Goal: Information Seeking & Learning: Learn about a topic

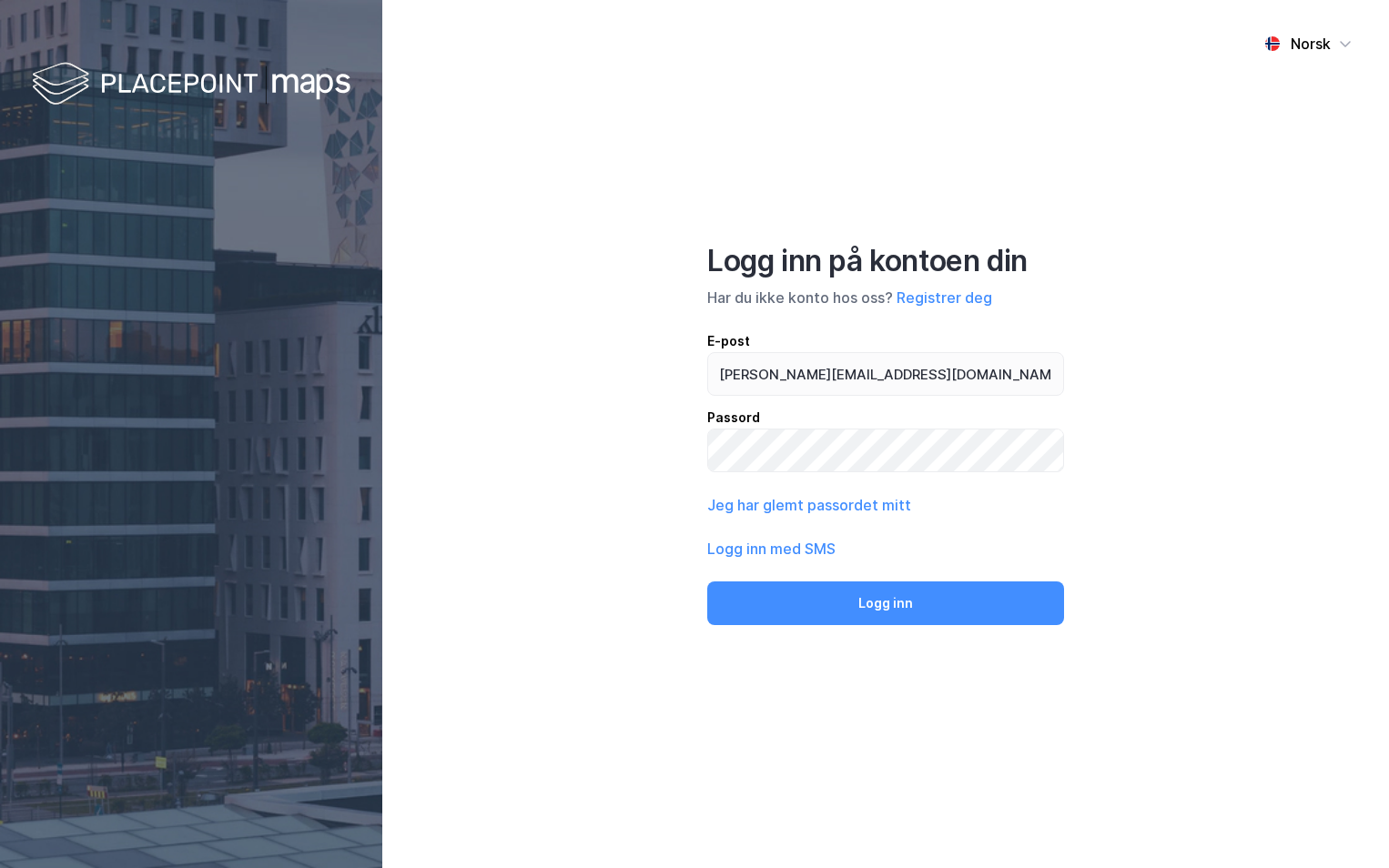
type input "[PERSON_NAME][EMAIL_ADDRESS][DOMAIN_NAME]"
click at [708, 581] on button "Logg inn" at bounding box center [886, 603] width 357 height 44
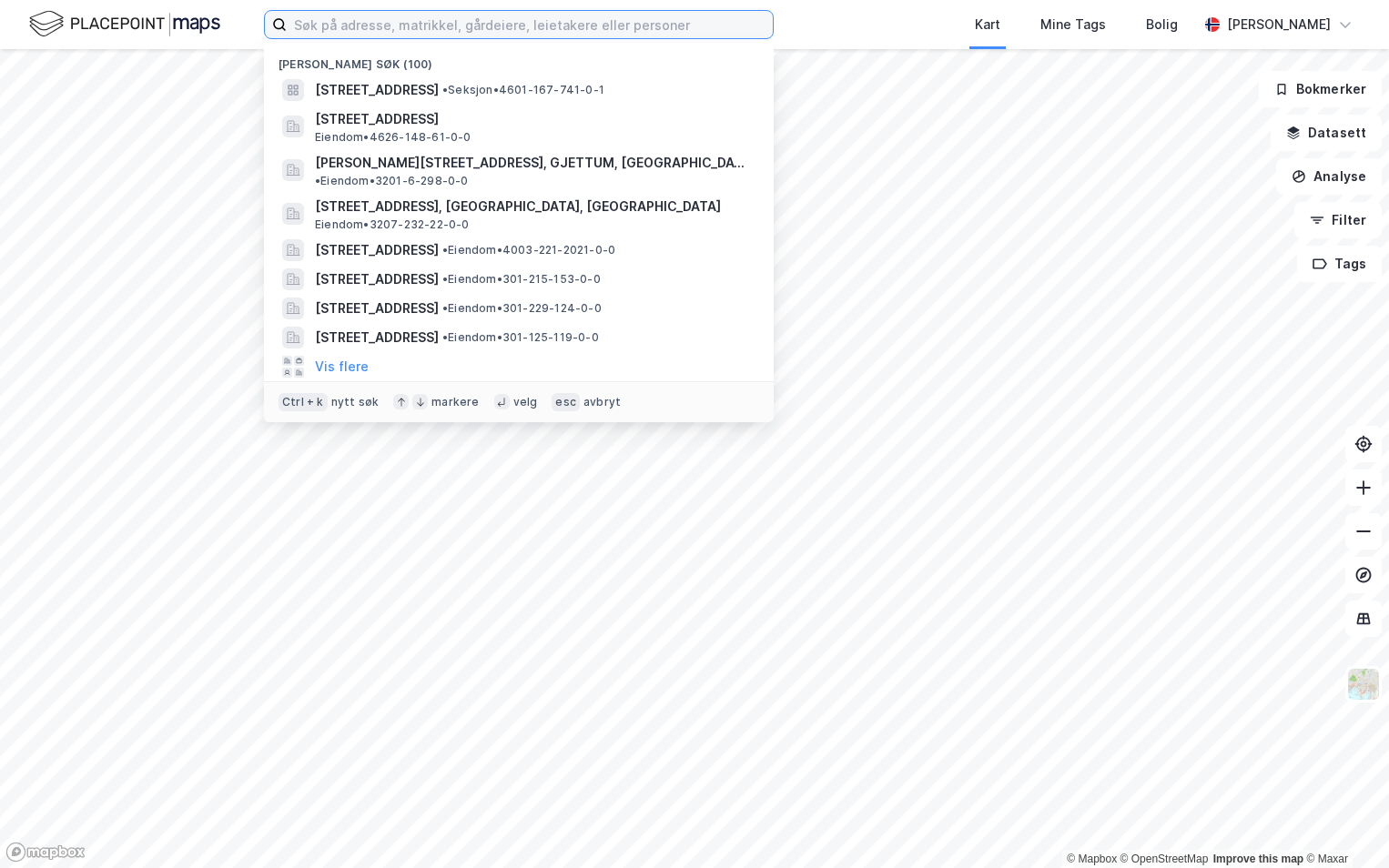
click at [382, 23] on input at bounding box center [530, 24] width 487 height 27
paste input "4601-160/965/0/18"
type input "4601-160/965/0/18"
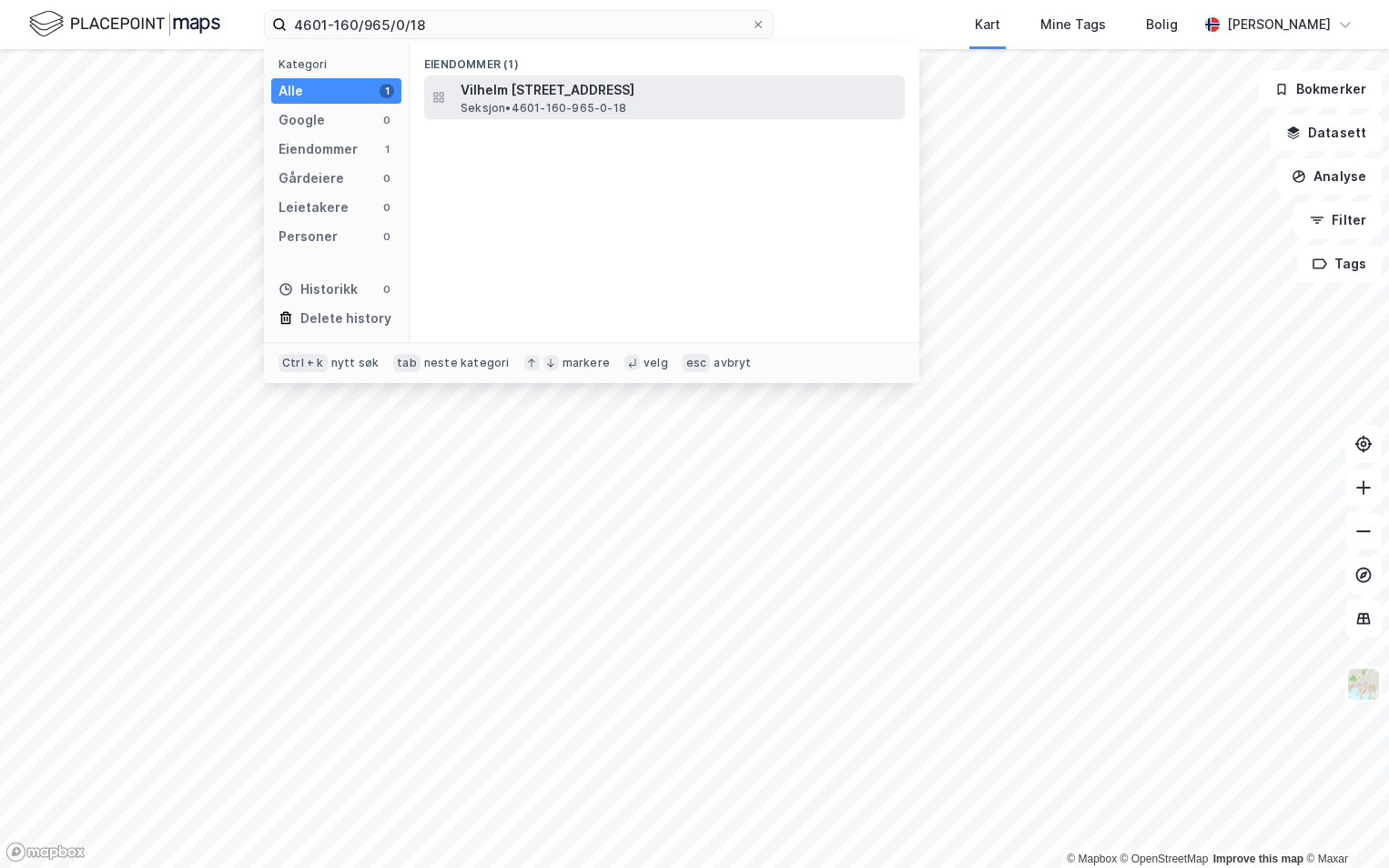
click at [584, 82] on span "Vilhelm [STREET_ADDRESS]" at bounding box center [679, 90] width 437 height 22
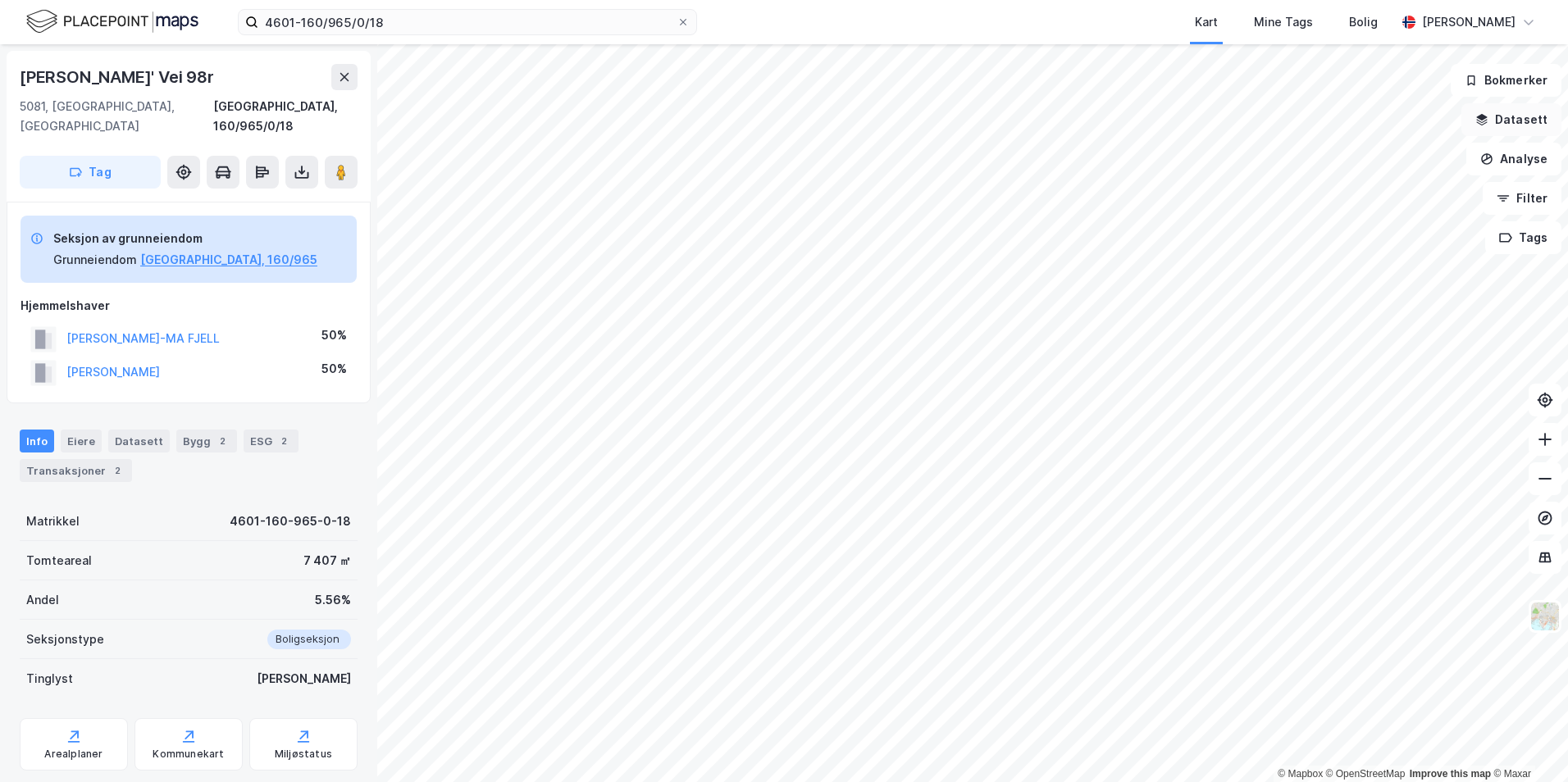
click at [1251, 127] on button "Datasett" at bounding box center [1511, 120] width 100 height 33
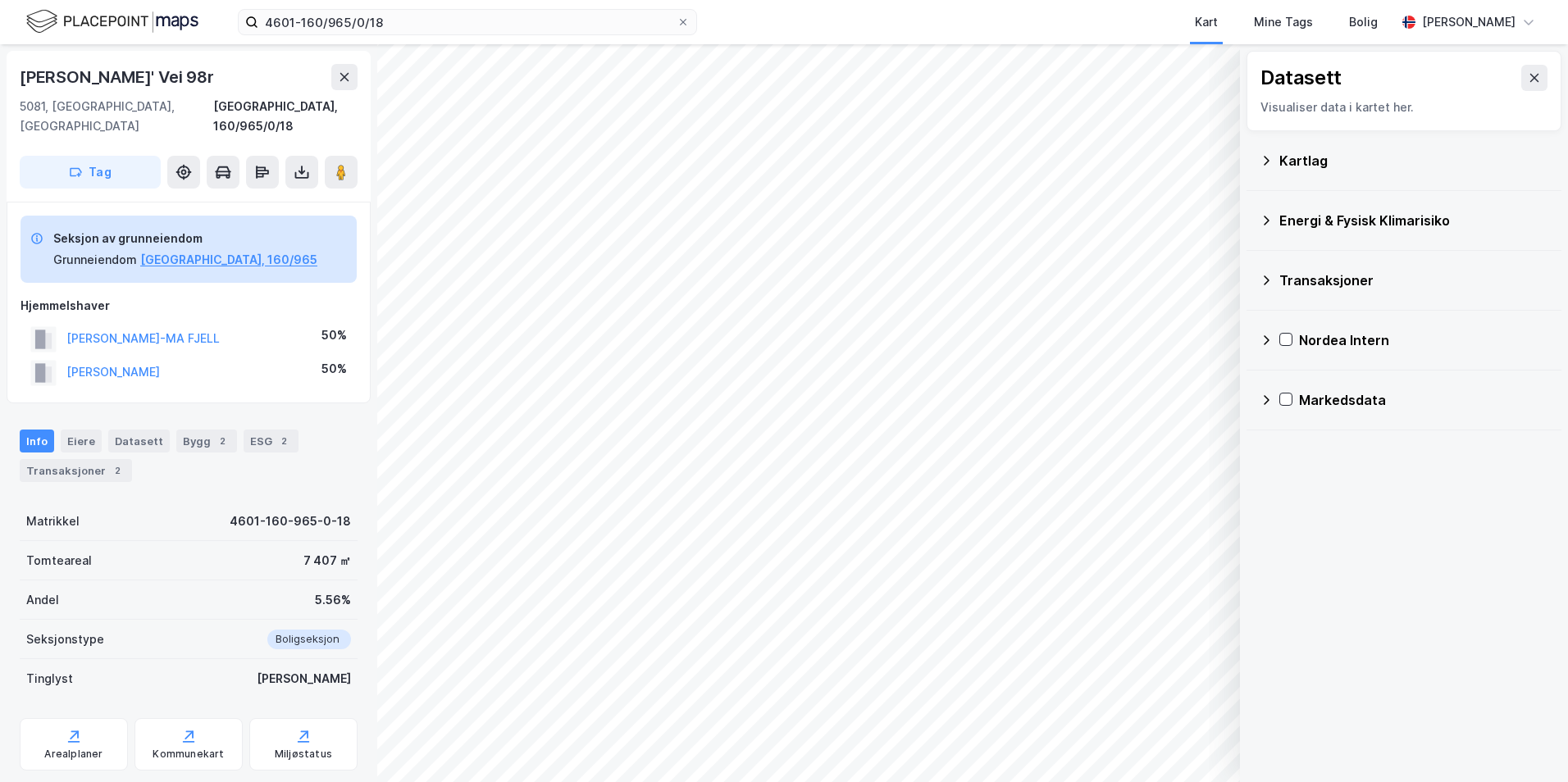
click at [1251, 155] on div "Kartlag" at bounding box center [1413, 161] width 269 height 20
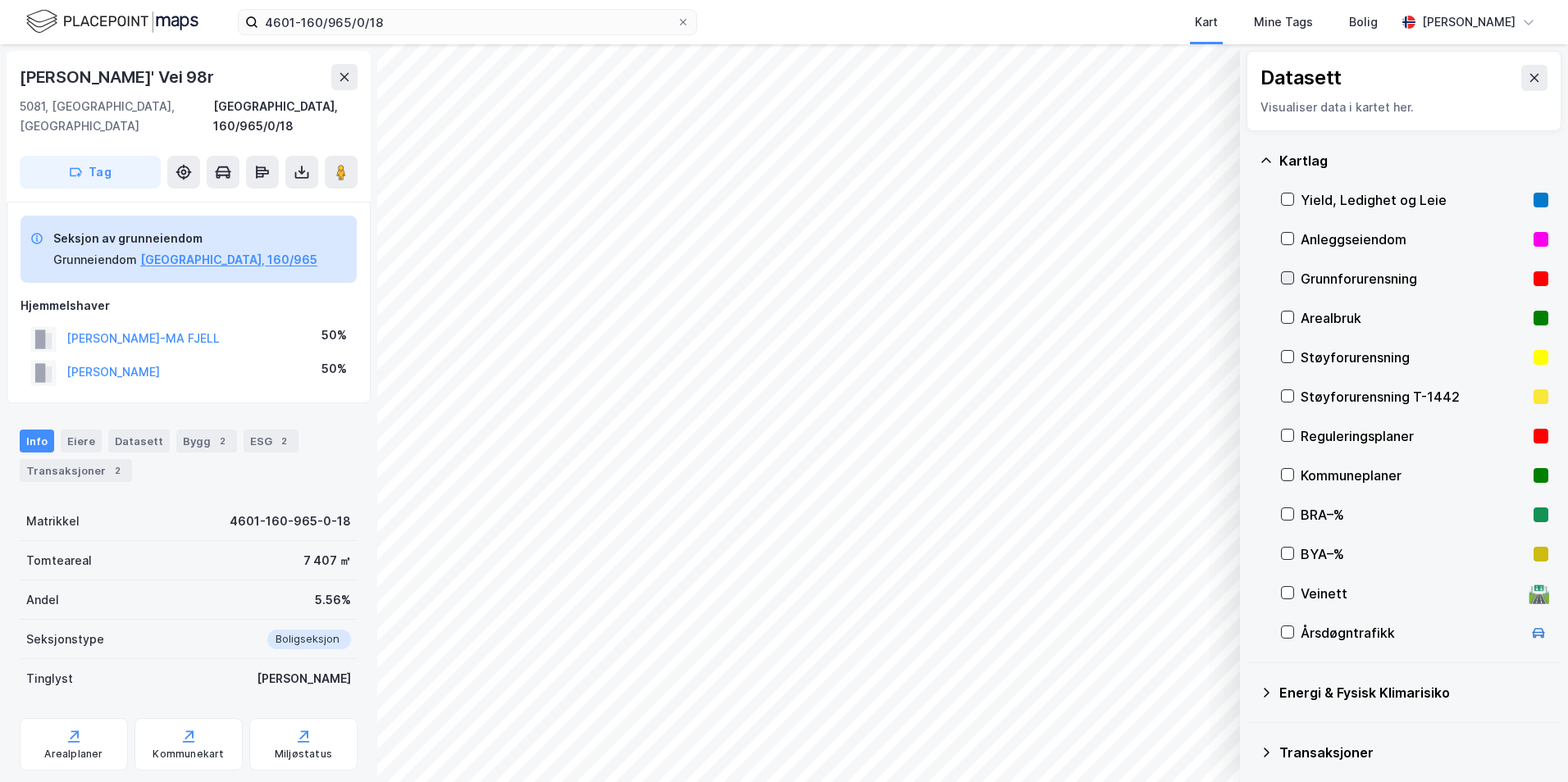
click at [1251, 278] on icon at bounding box center [1288, 278] width 9 height 6
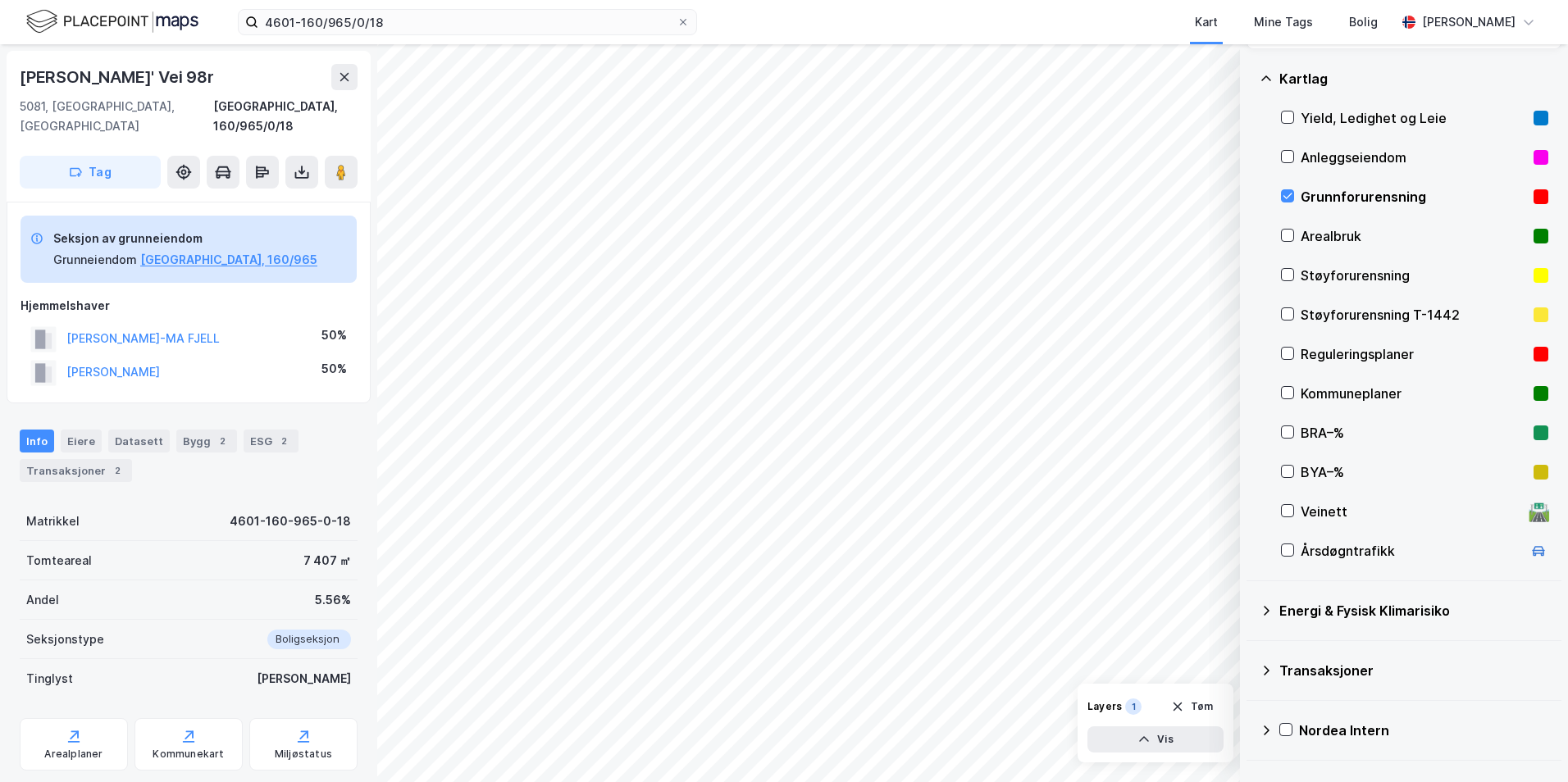
click at [1251, 610] on icon at bounding box center [1266, 610] width 13 height 13
click at [1251, 649] on icon at bounding box center [1308, 649] width 9 height 6
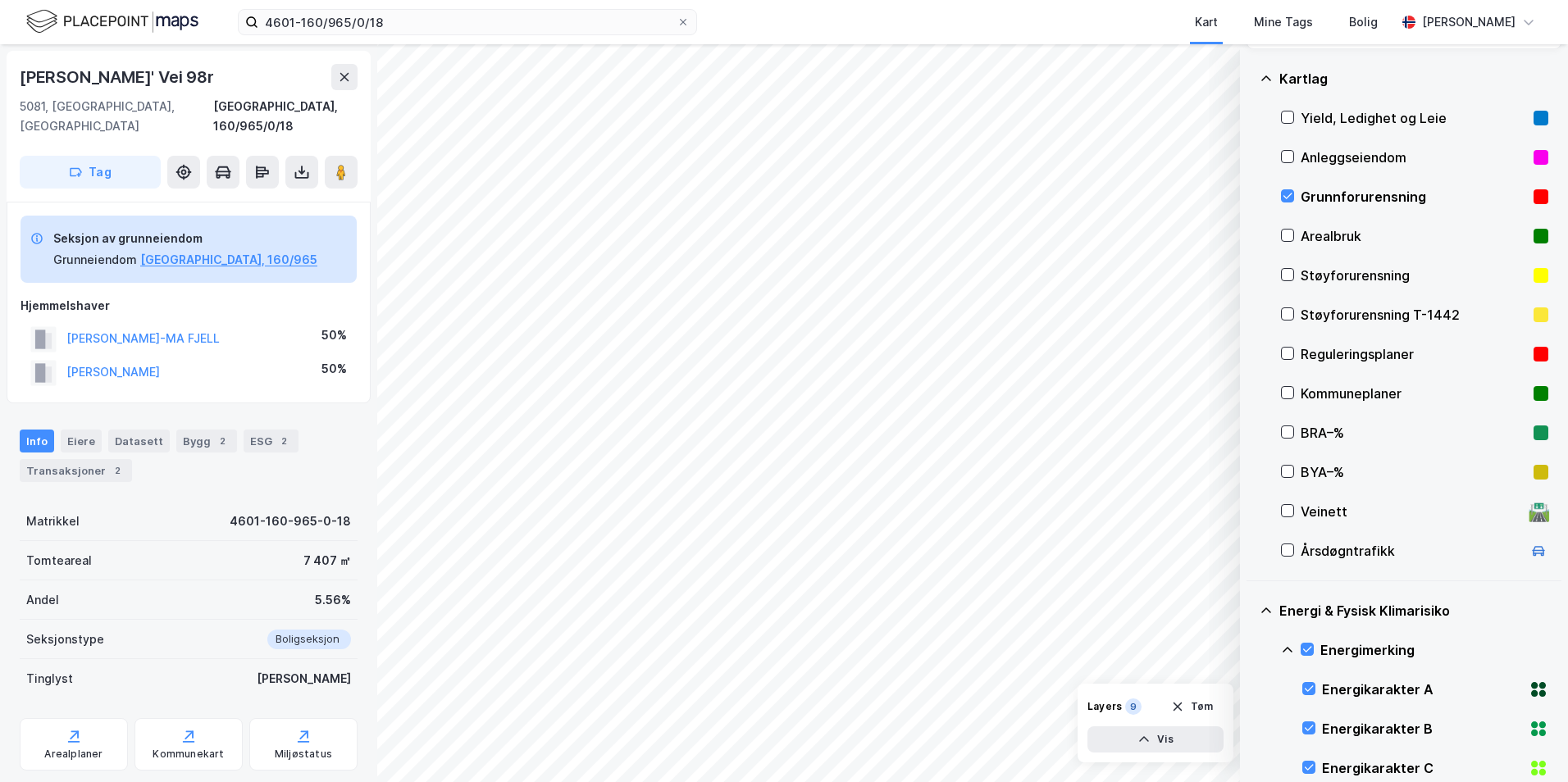
click at [1251, 648] on icon at bounding box center [1287, 649] width 10 height 6
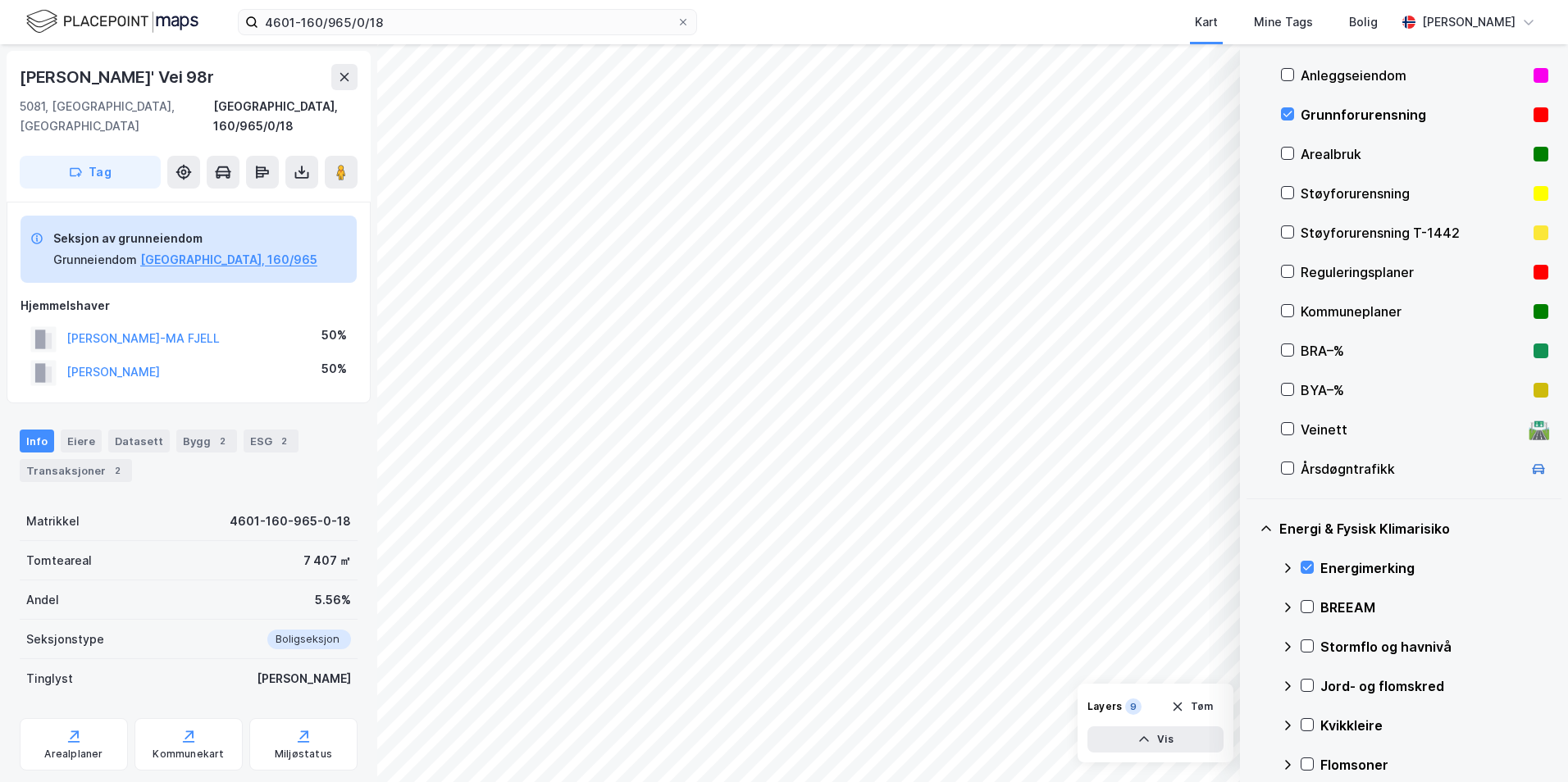
scroll to position [246, 0]
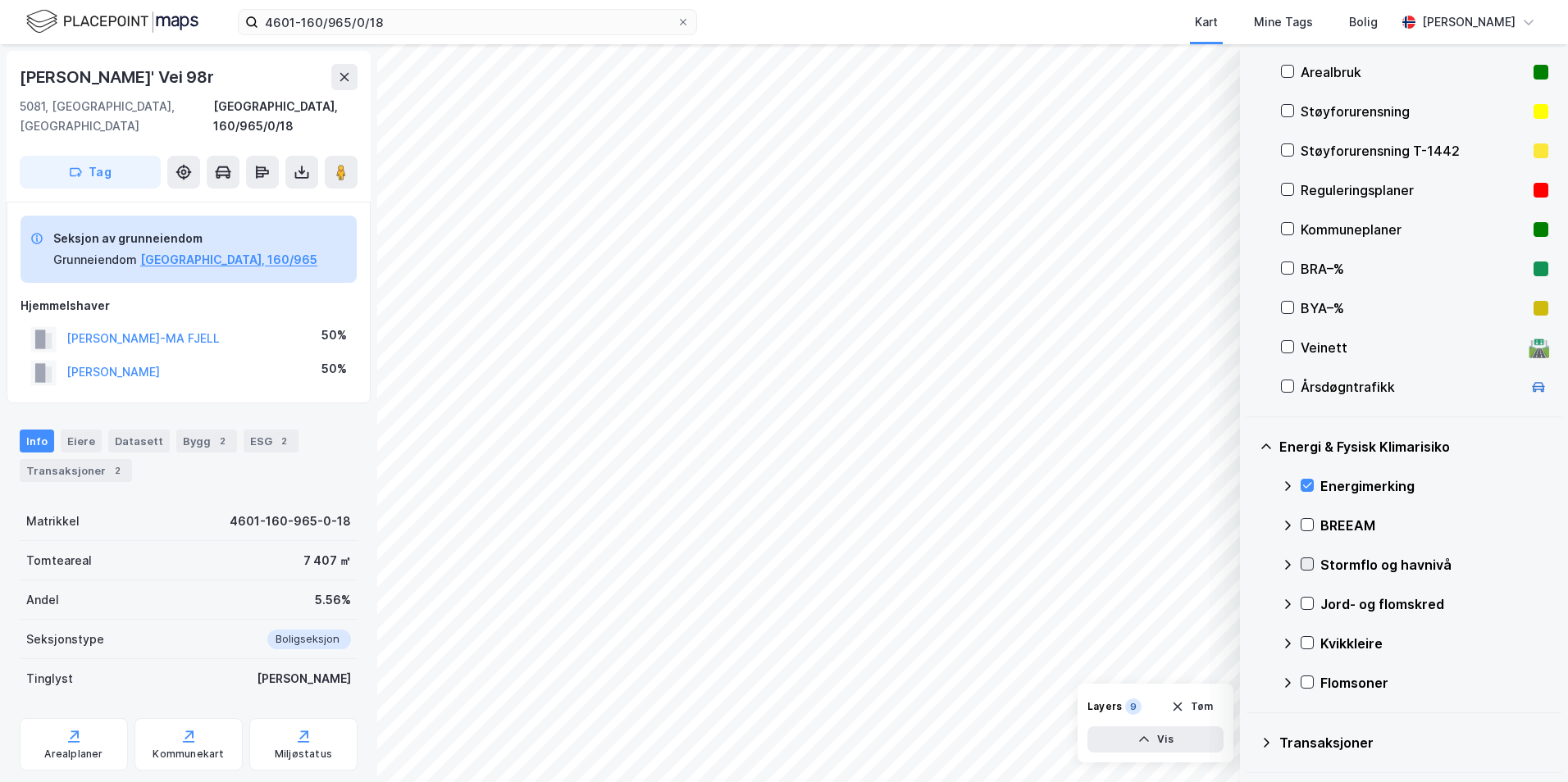
click at [1251, 562] on icon at bounding box center [1307, 564] width 11 height 11
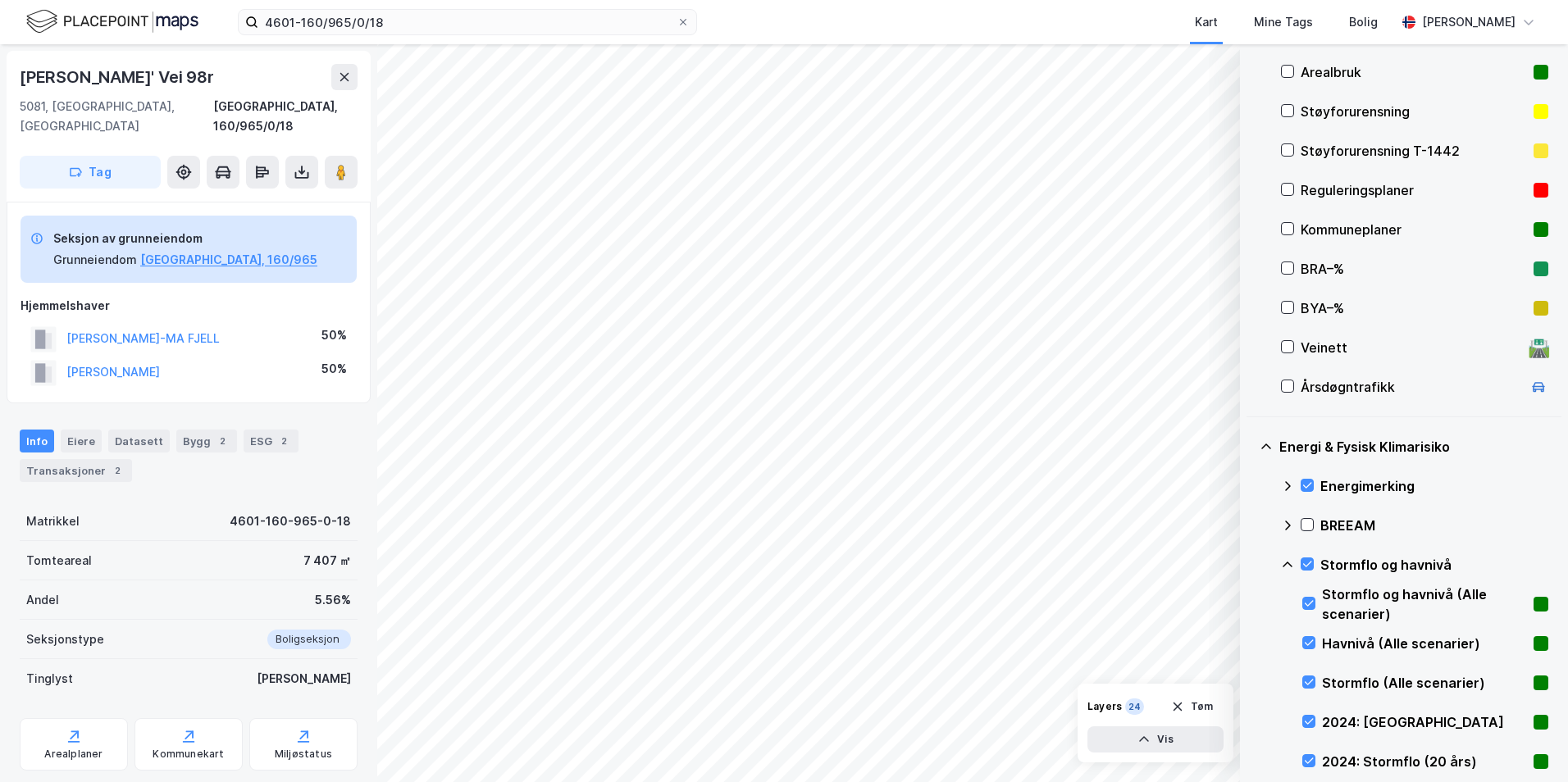
click at [1251, 563] on icon at bounding box center [1287, 565] width 13 height 13
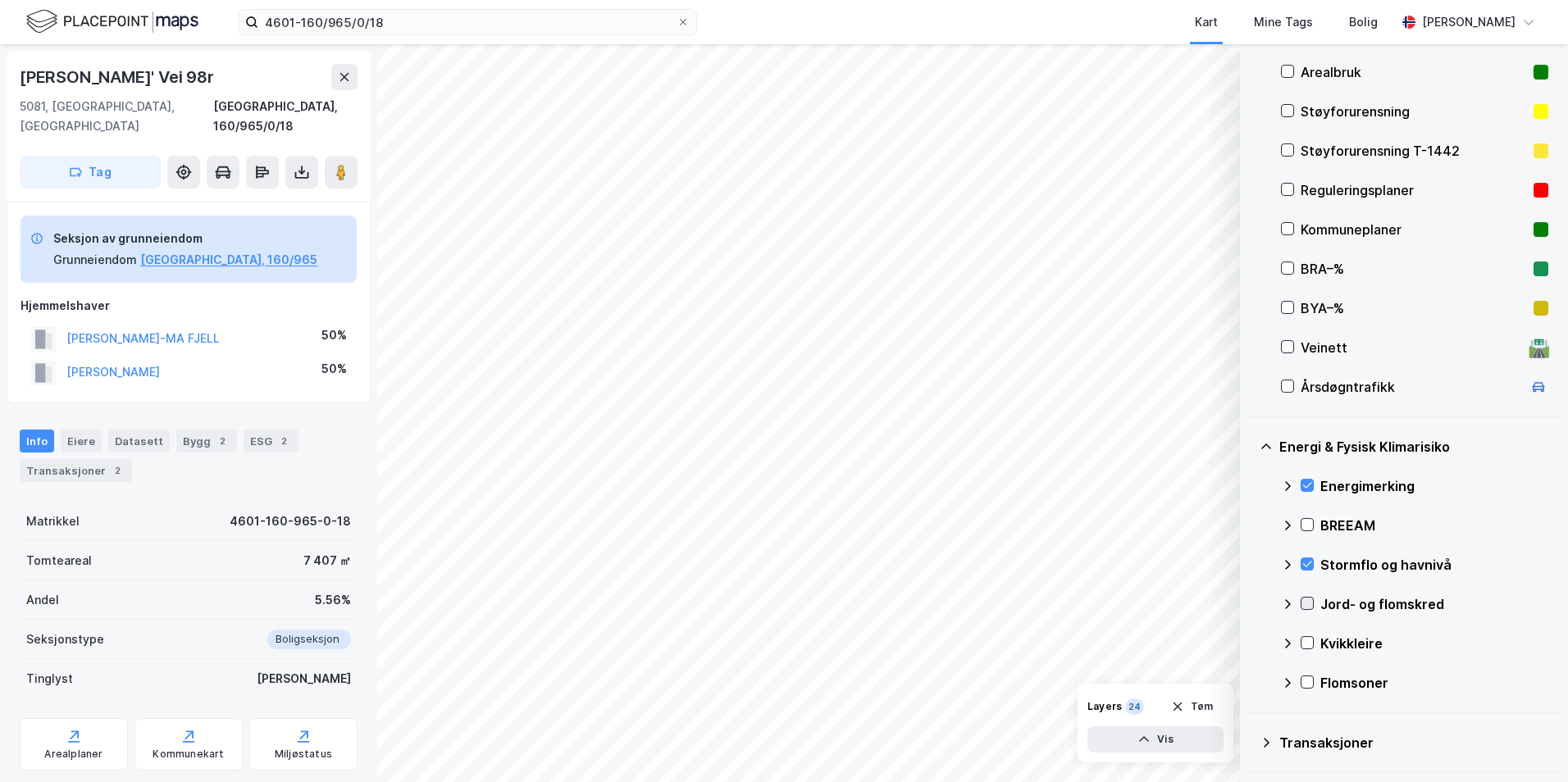
click at [1251, 603] on icon at bounding box center [1307, 603] width 11 height 11
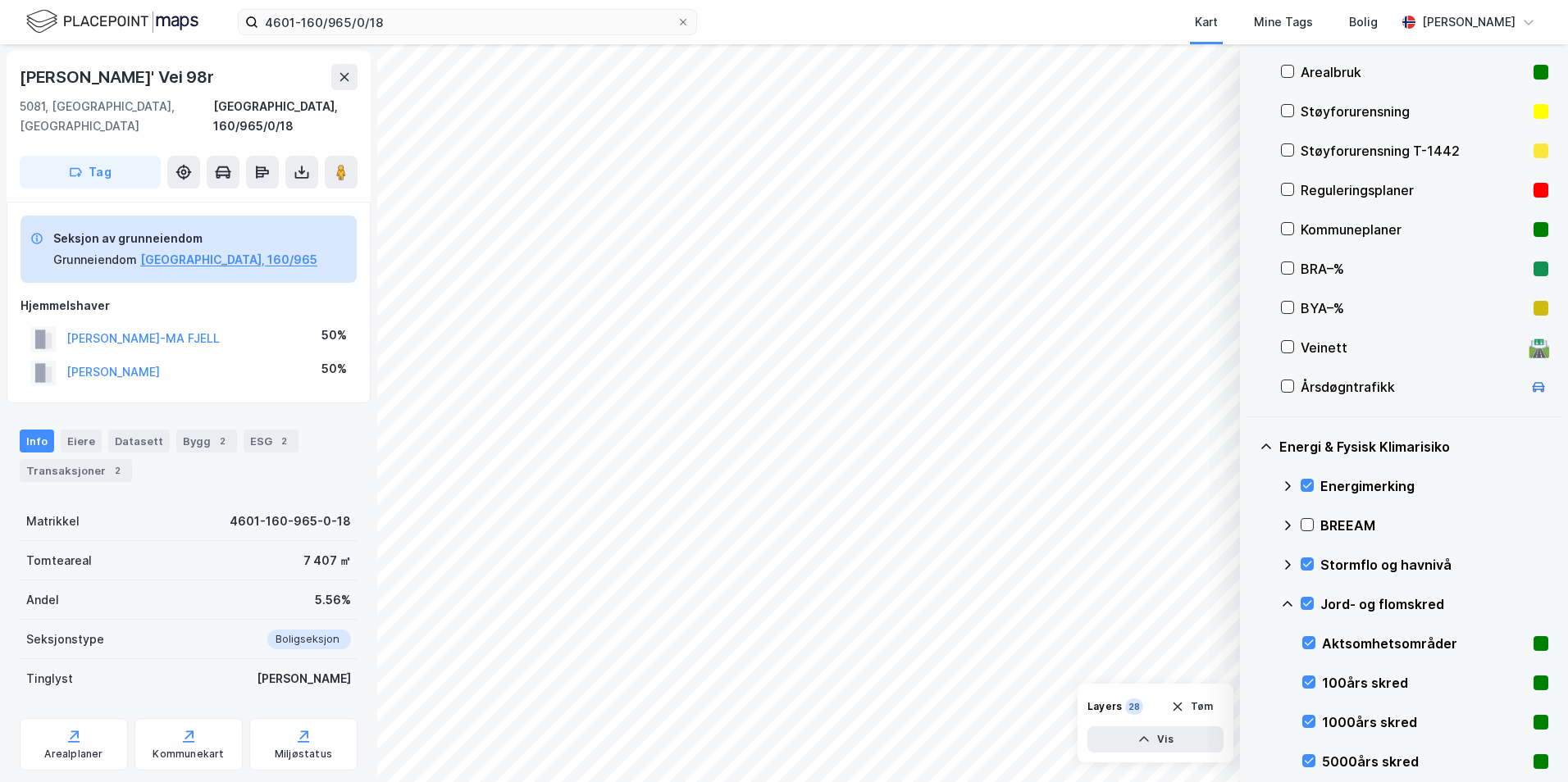
click at [1251, 605] on icon at bounding box center [1287, 604] width 13 height 13
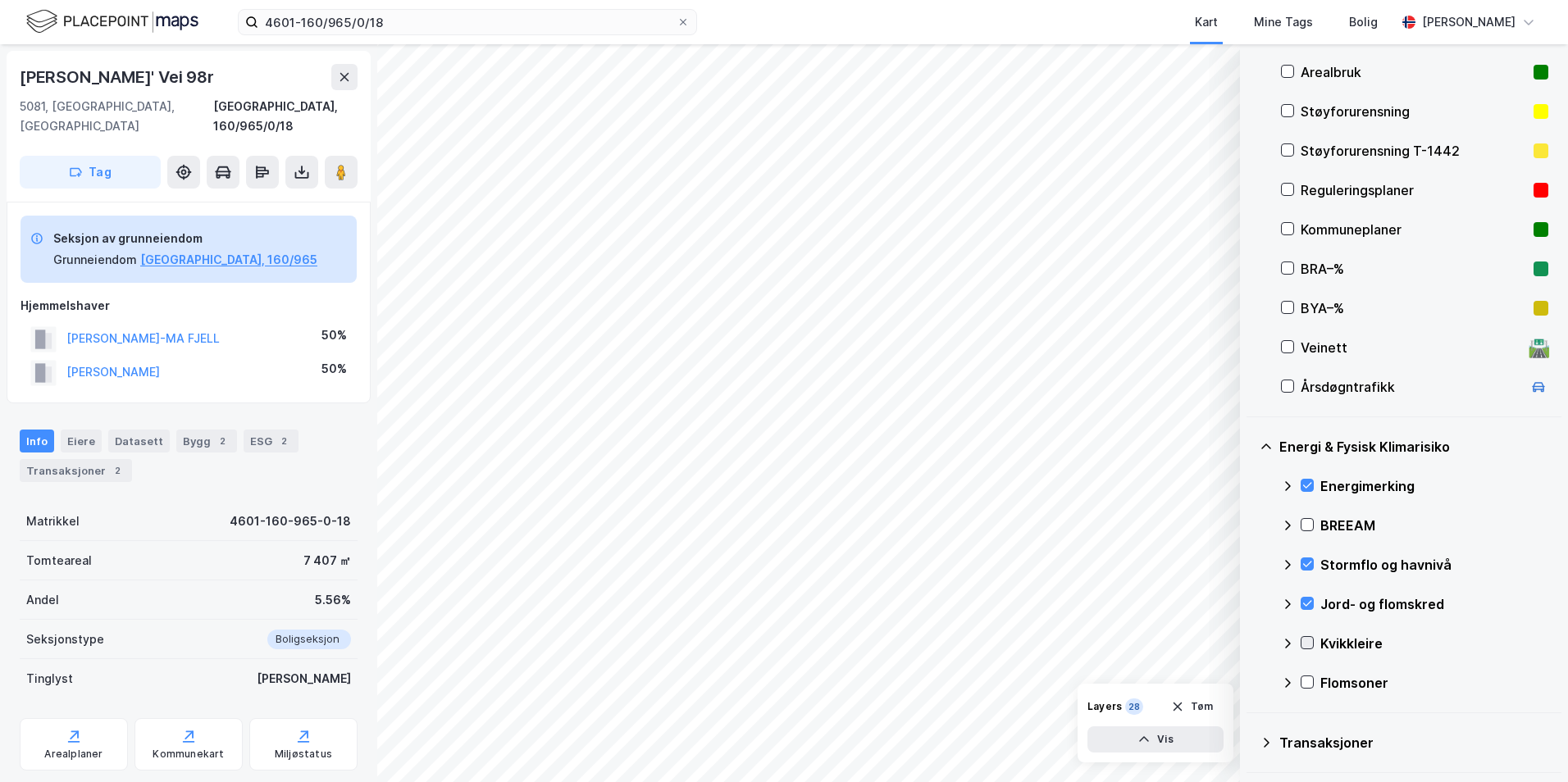
click at [1251, 648] on icon at bounding box center [1307, 642] width 11 height 11
click at [1251, 644] on icon at bounding box center [1287, 643] width 13 height 13
click at [1251, 682] on icon at bounding box center [1307, 682] width 11 height 11
click at [1251, 684] on icon at bounding box center [1287, 683] width 13 height 13
